Goal: Task Accomplishment & Management: Use online tool/utility

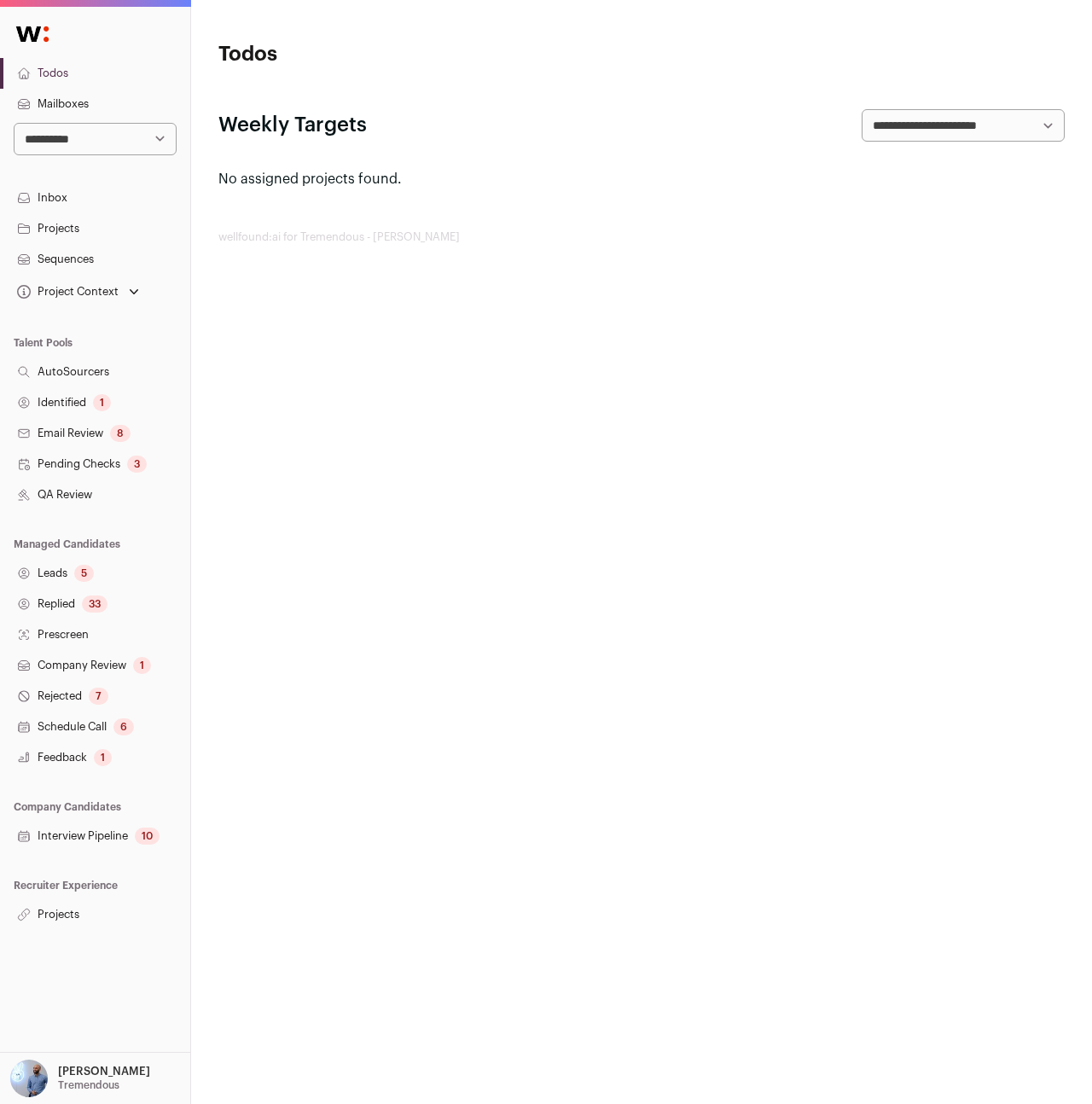
click at [43, 906] on link "Projects" at bounding box center [95, 914] width 190 height 31
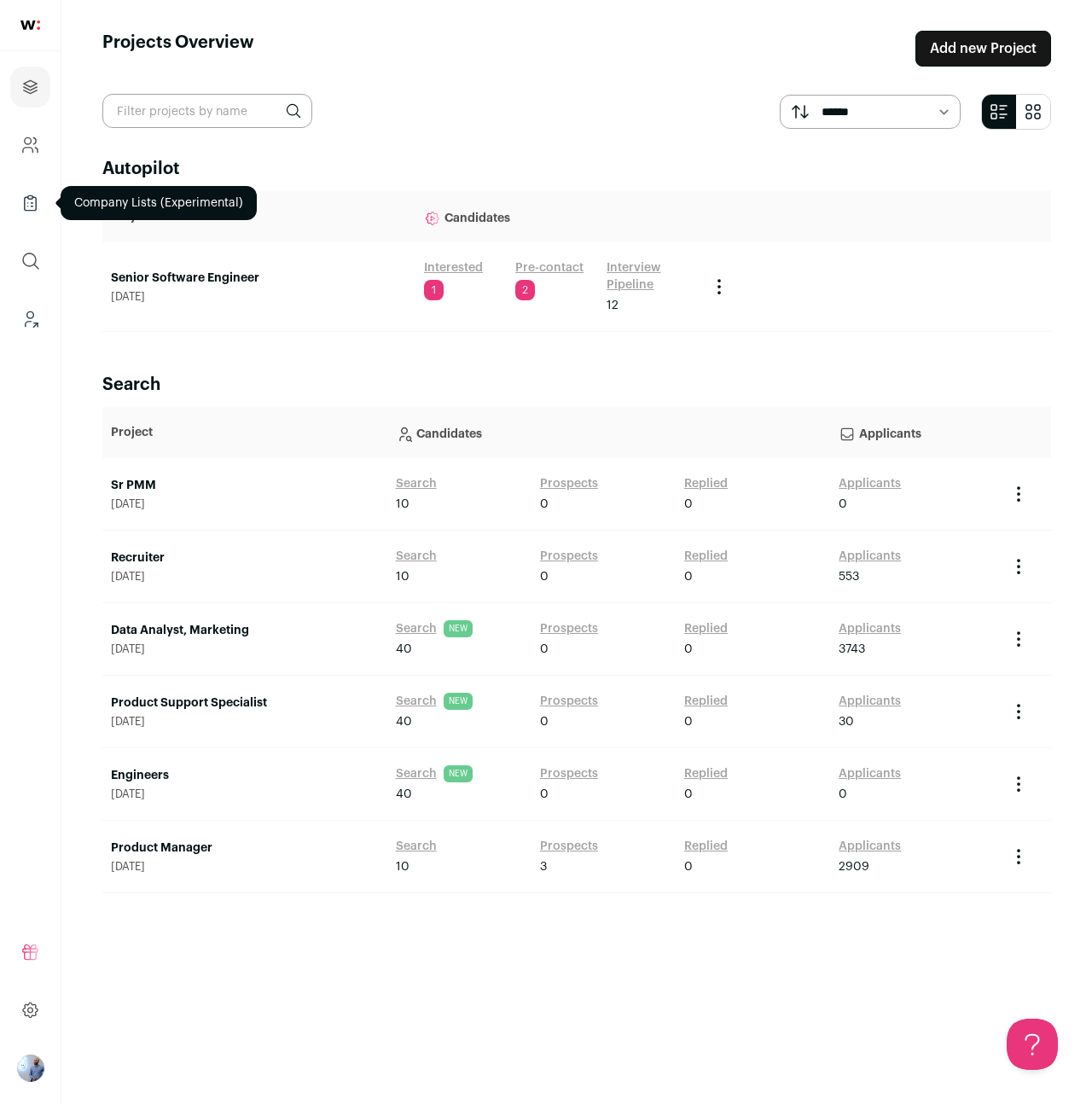
click at [21, 215] on link "Company Lists" at bounding box center [30, 202] width 40 height 41
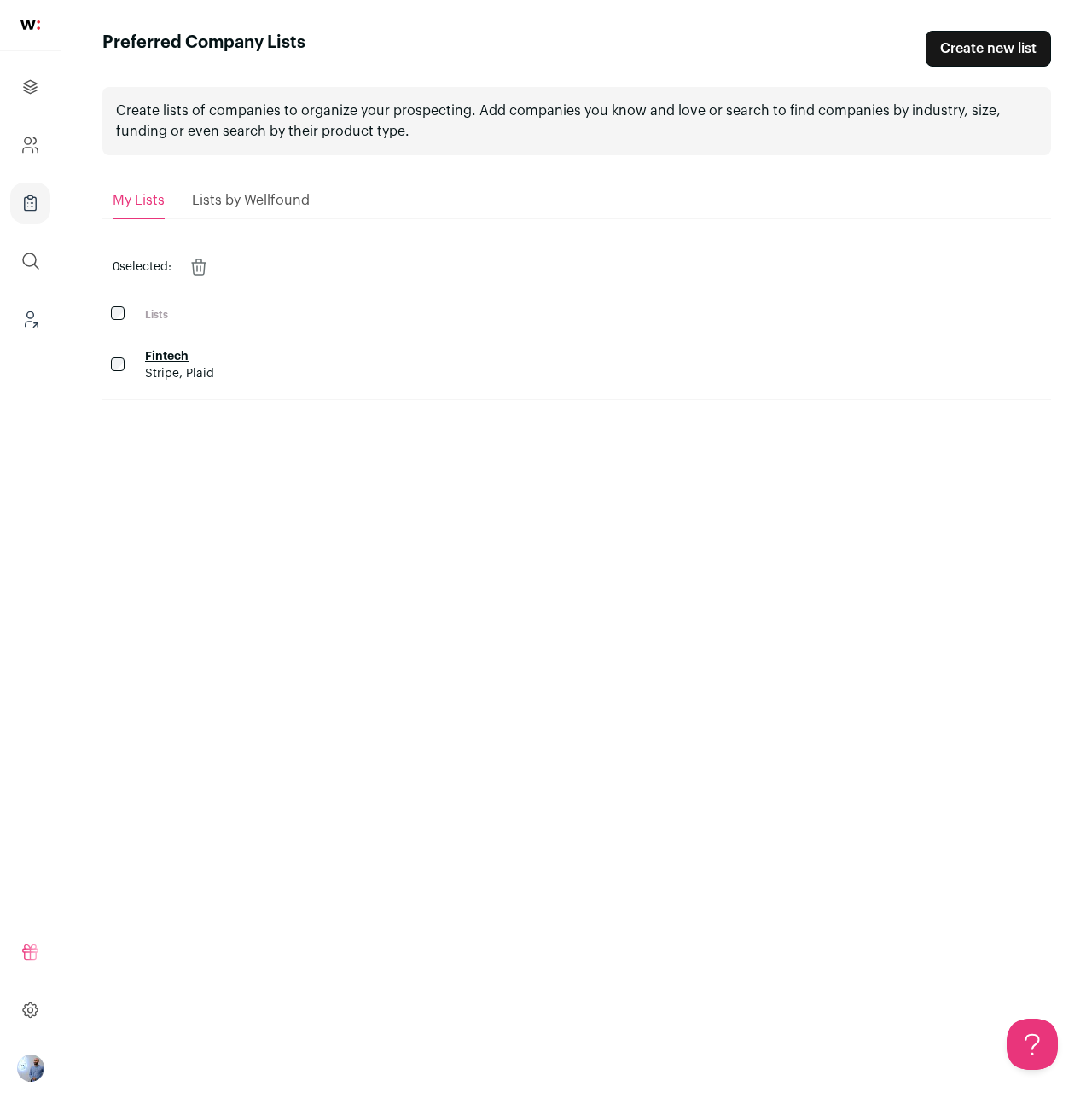
click at [171, 357] on link "Fintech" at bounding box center [167, 357] width 44 height 12
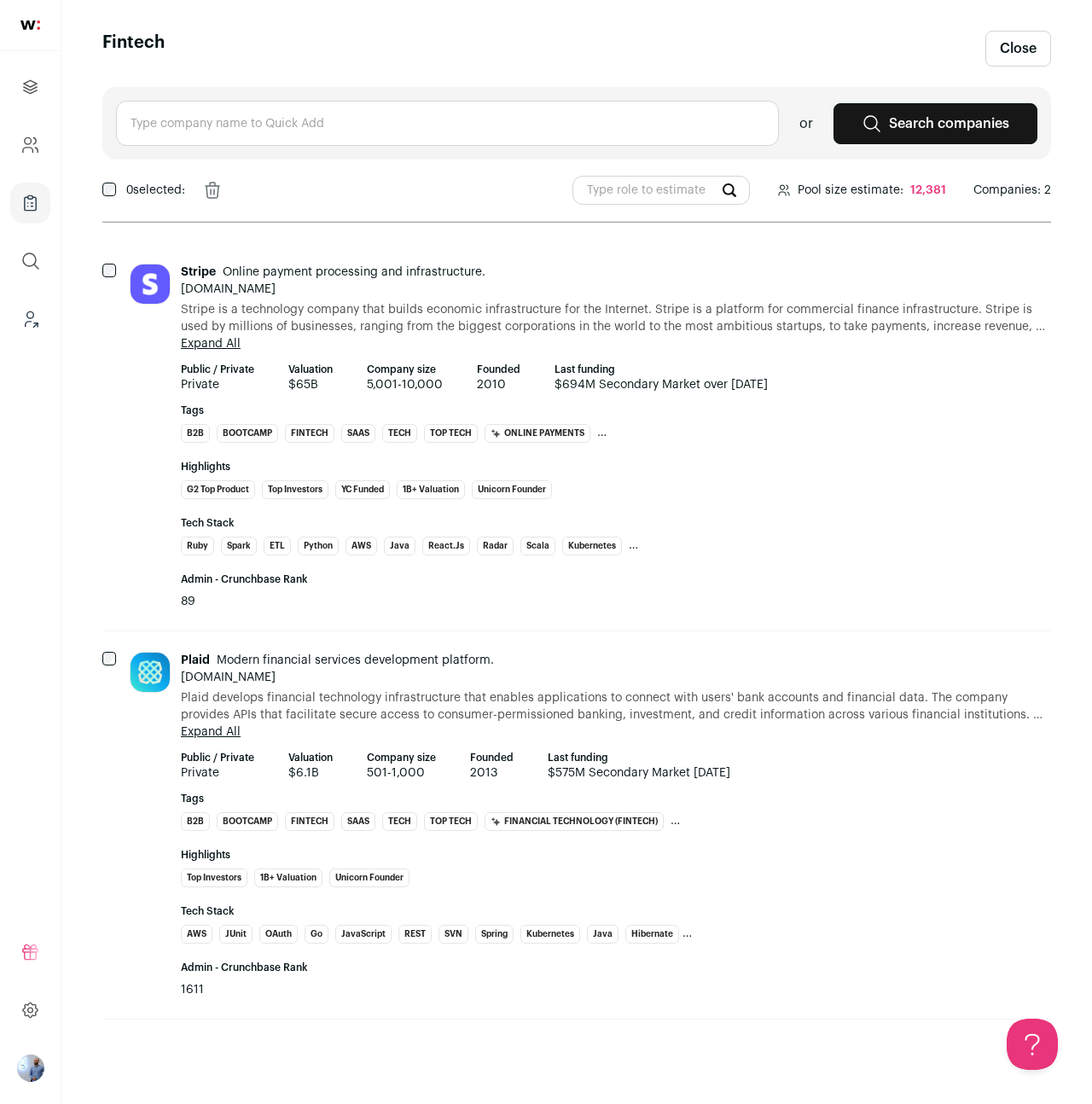
click at [307, 152] on div "or Search companies" at bounding box center [576, 123] width 948 height 73
click at [301, 133] on input "text" at bounding box center [447, 123] width 663 height 45
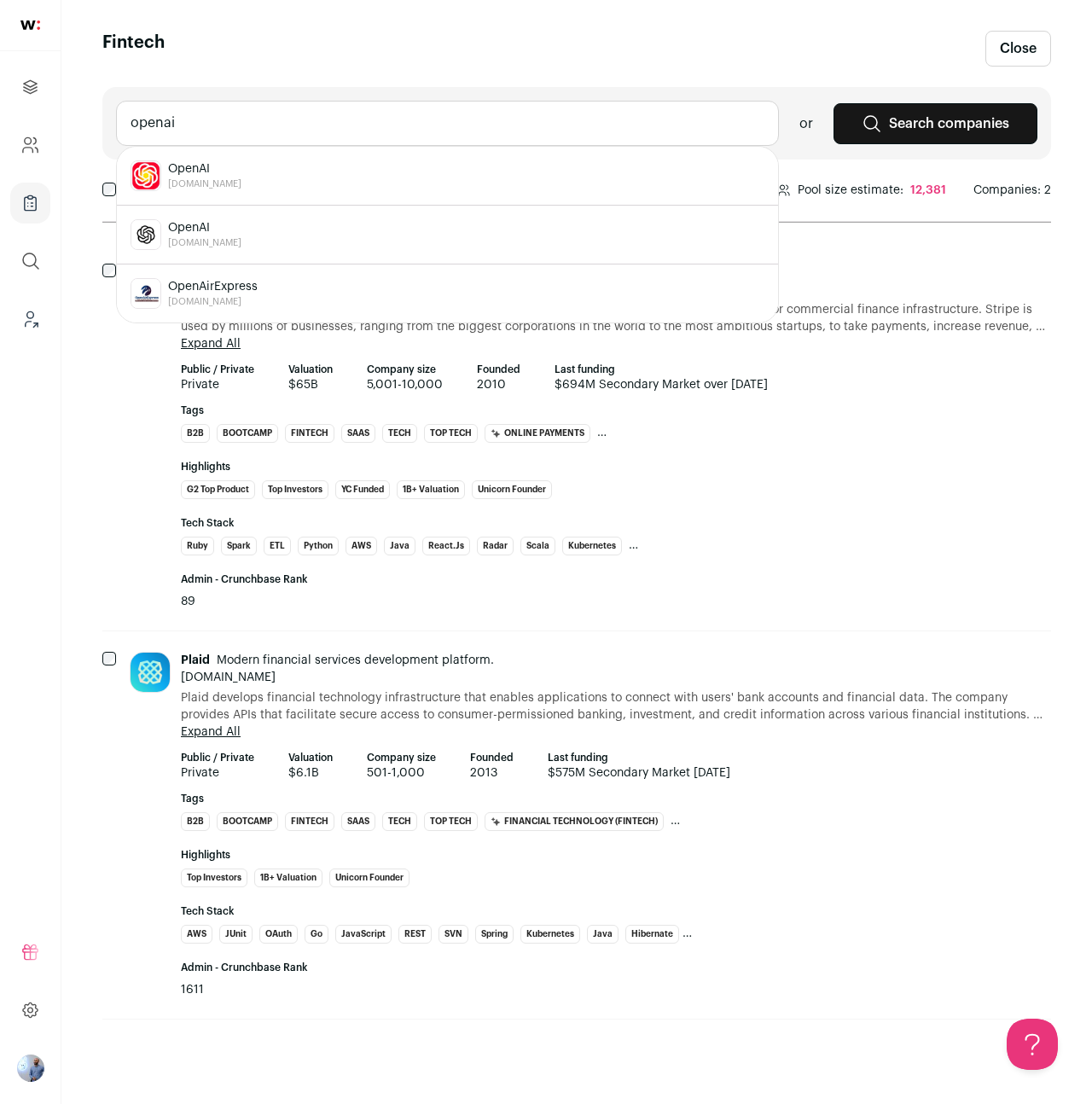
click at [216, 237] on span "[DOMAIN_NAME]" at bounding box center [204, 243] width 74 height 14
type input "OpenAI [DOMAIN_NAME]"
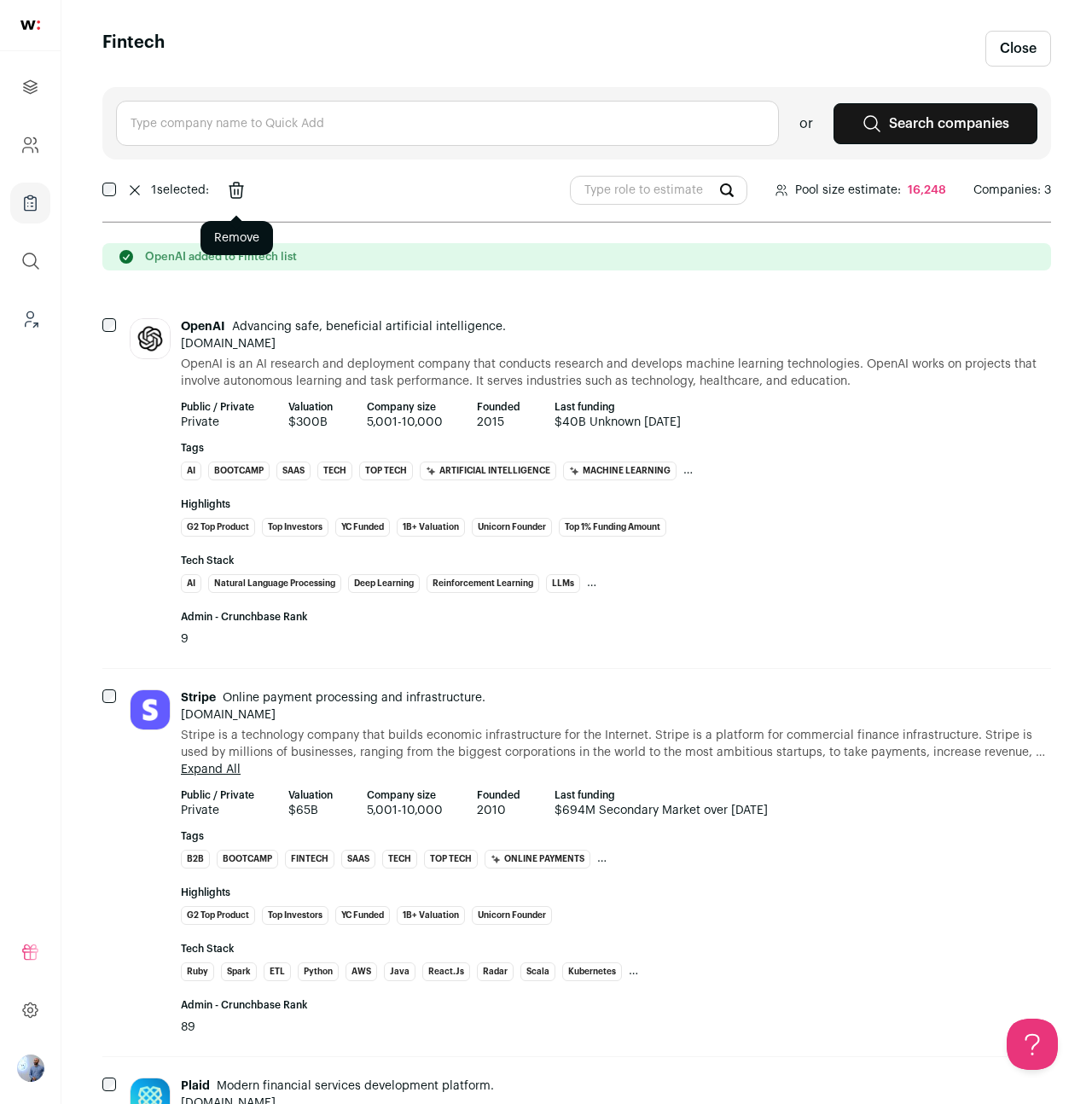
click at [243, 189] on icon "Remove" at bounding box center [236, 189] width 21 height 27
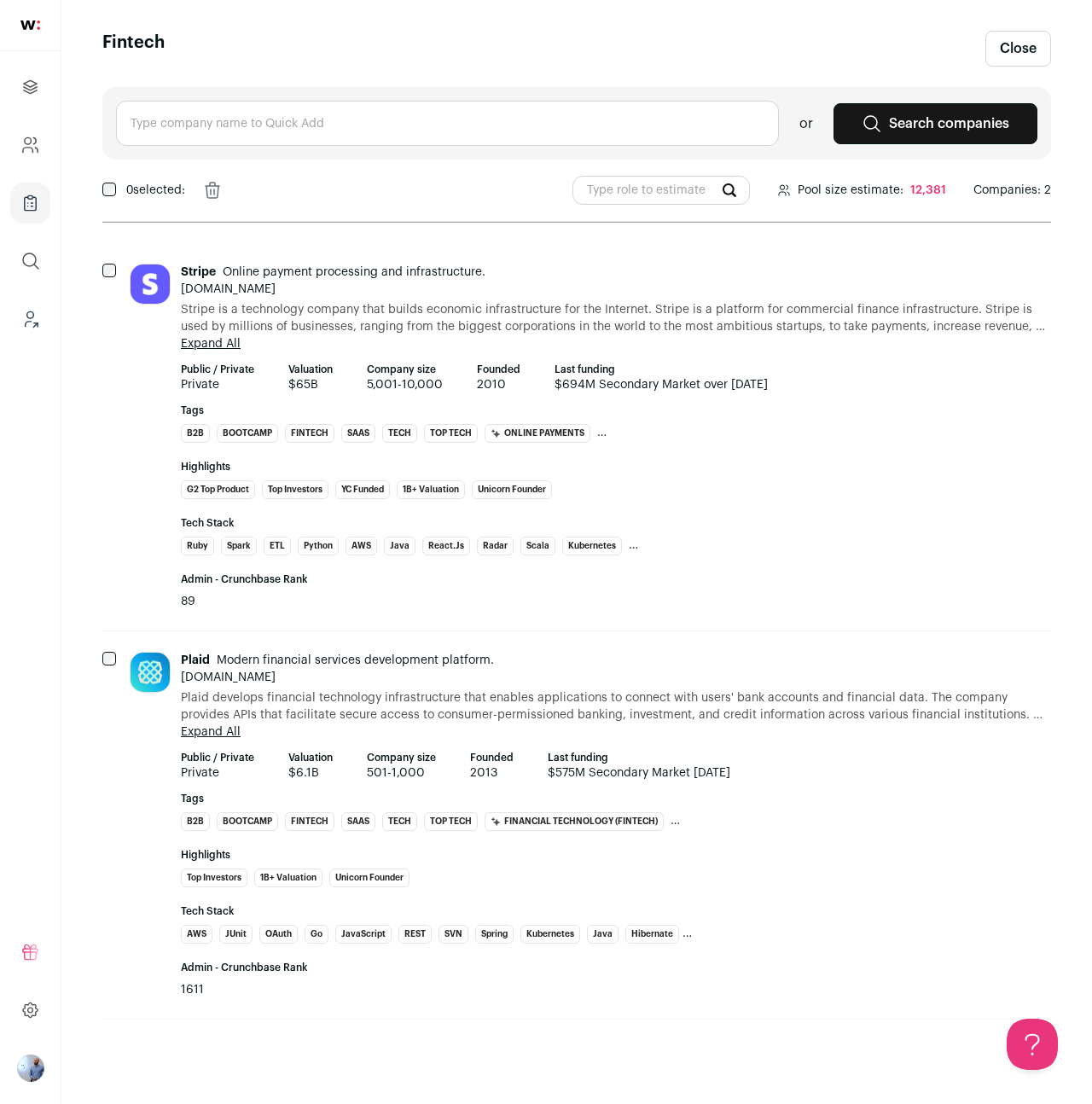
click at [870, 114] on icon at bounding box center [872, 124] width 21 height 21
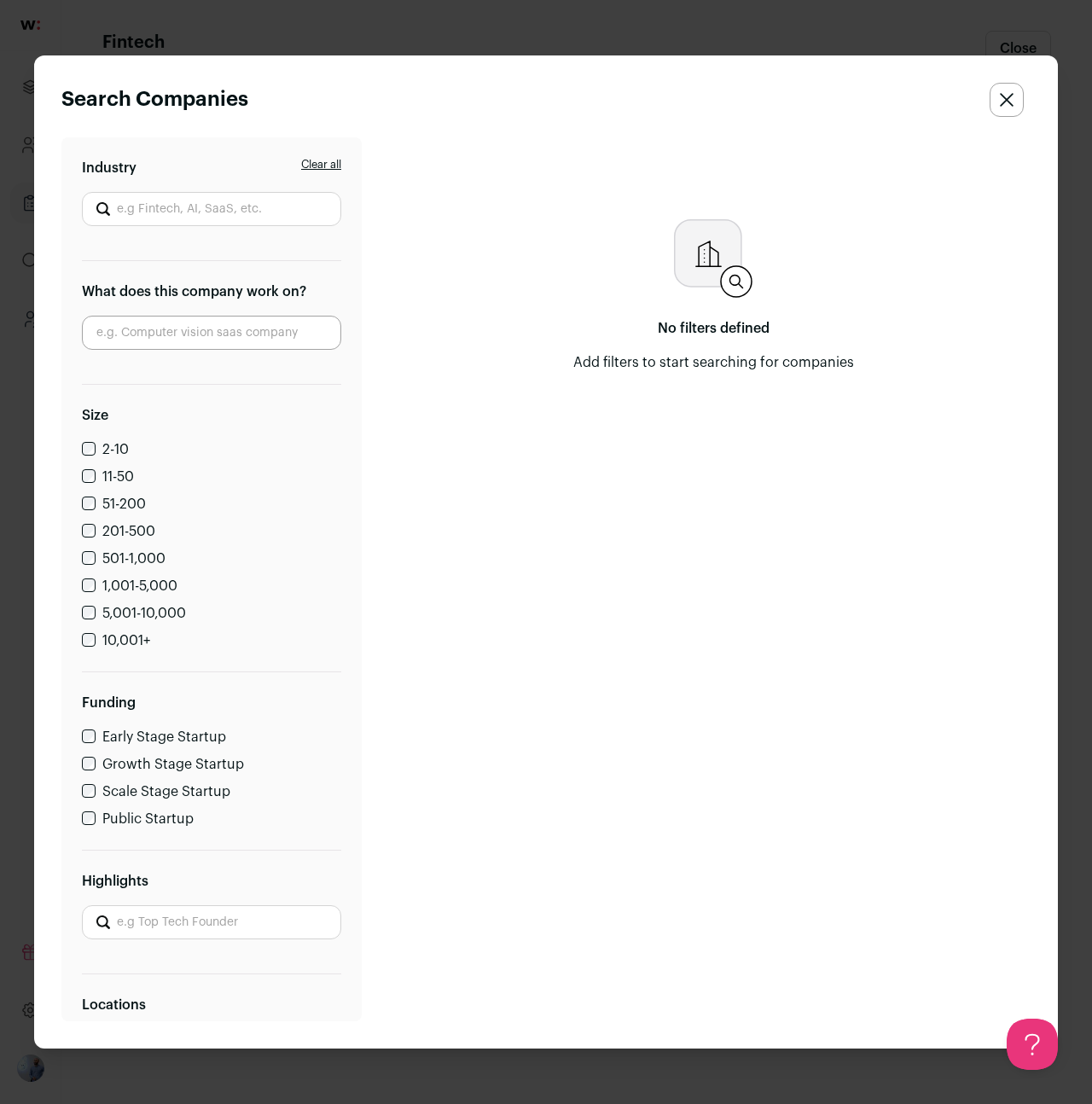
click at [438, 34] on div "Search Companies Clear all Industry What does this company work on? Size 2-10 1…" at bounding box center [546, 552] width 1092 height 1104
